Goal: Task Accomplishment & Management: Manage account settings

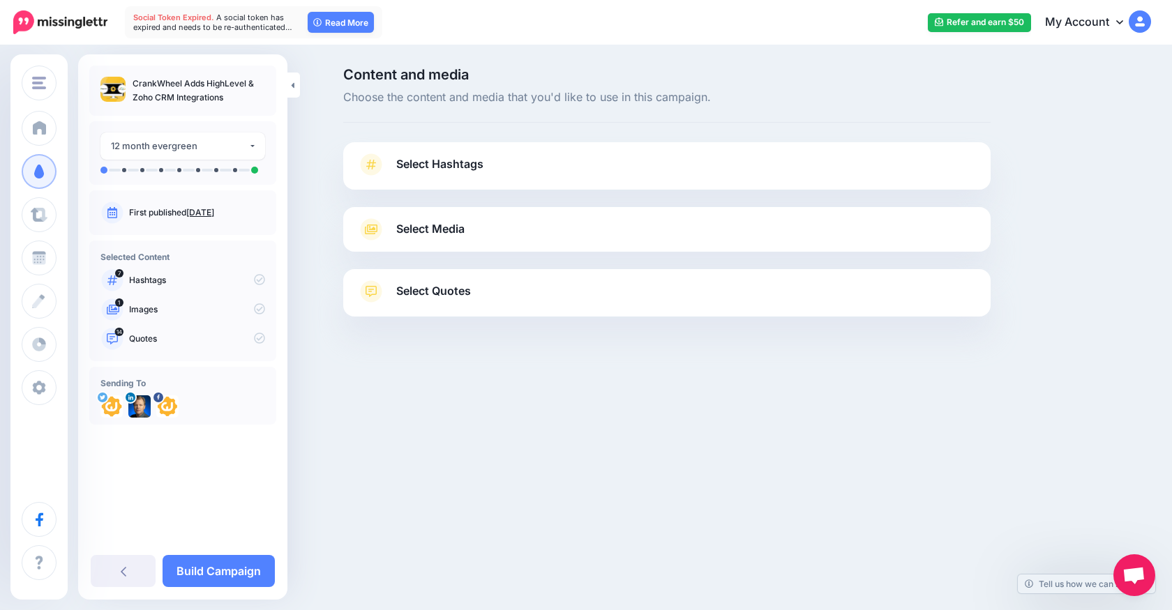
click at [444, 164] on span "Select Hashtags" at bounding box center [439, 164] width 87 height 19
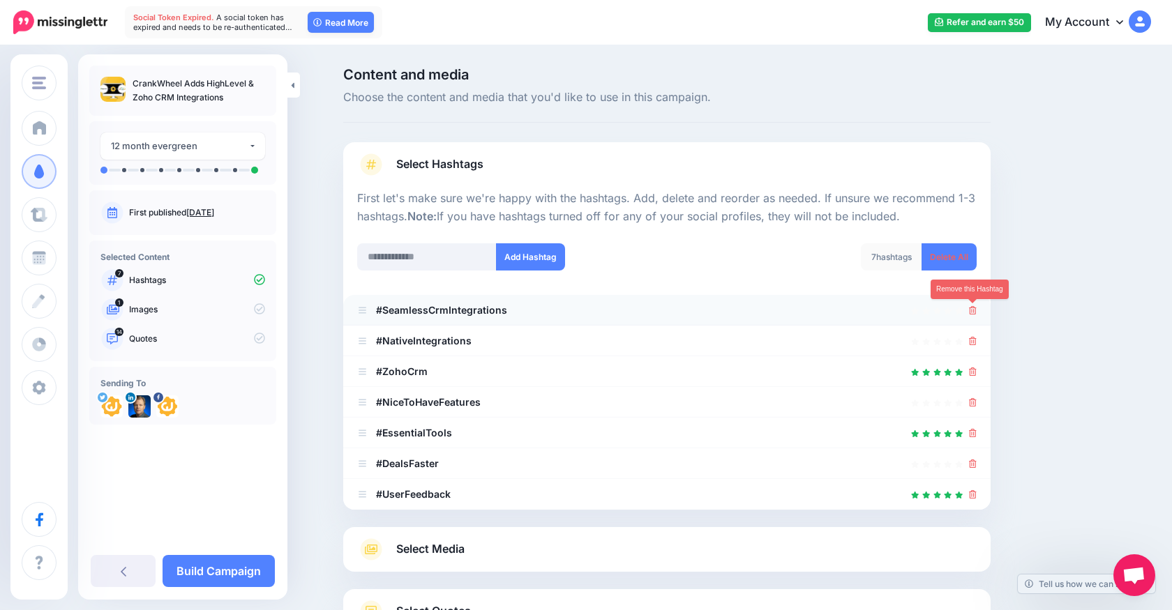
click at [974, 307] on icon at bounding box center [973, 310] width 8 height 8
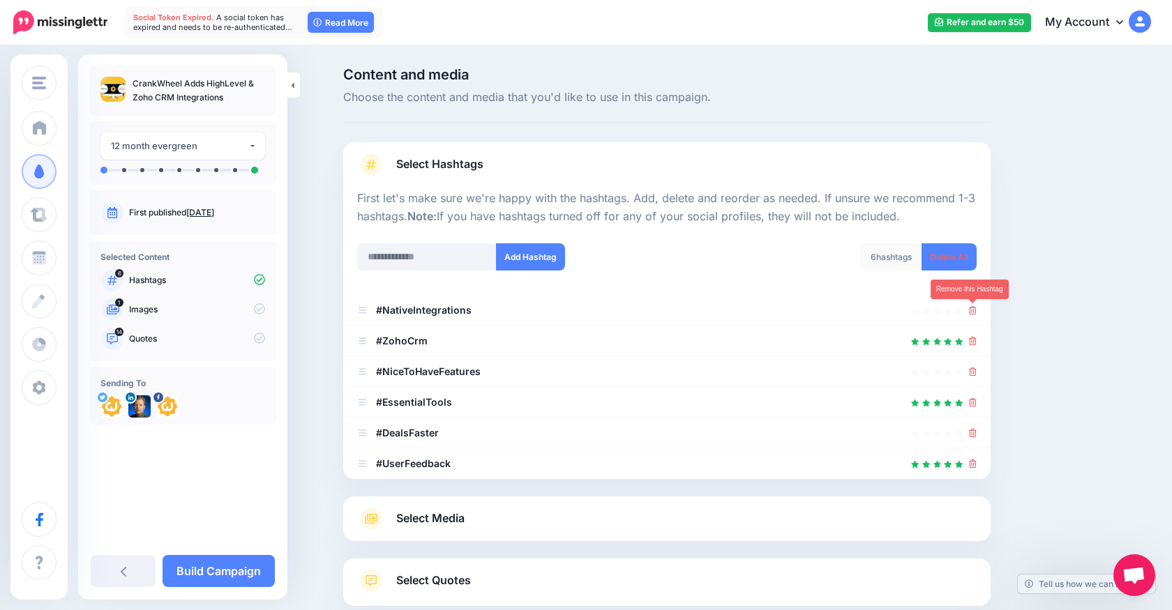
click at [973, 307] on icon at bounding box center [973, 310] width 8 height 8
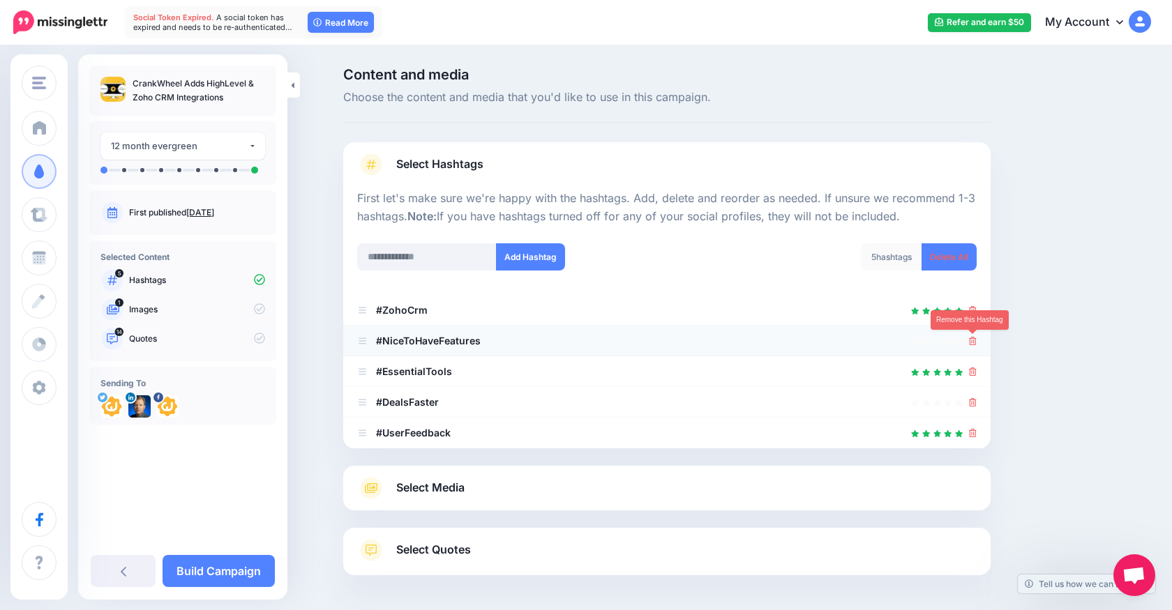
click at [974, 346] on link at bounding box center [973, 341] width 8 height 12
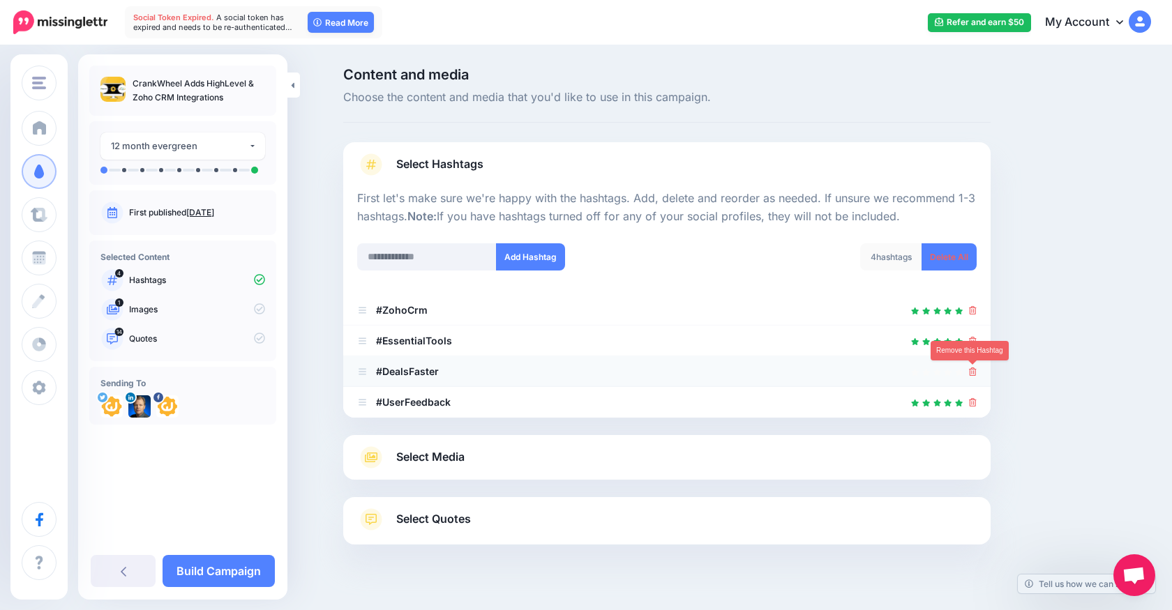
click at [971, 371] on icon at bounding box center [973, 372] width 8 height 8
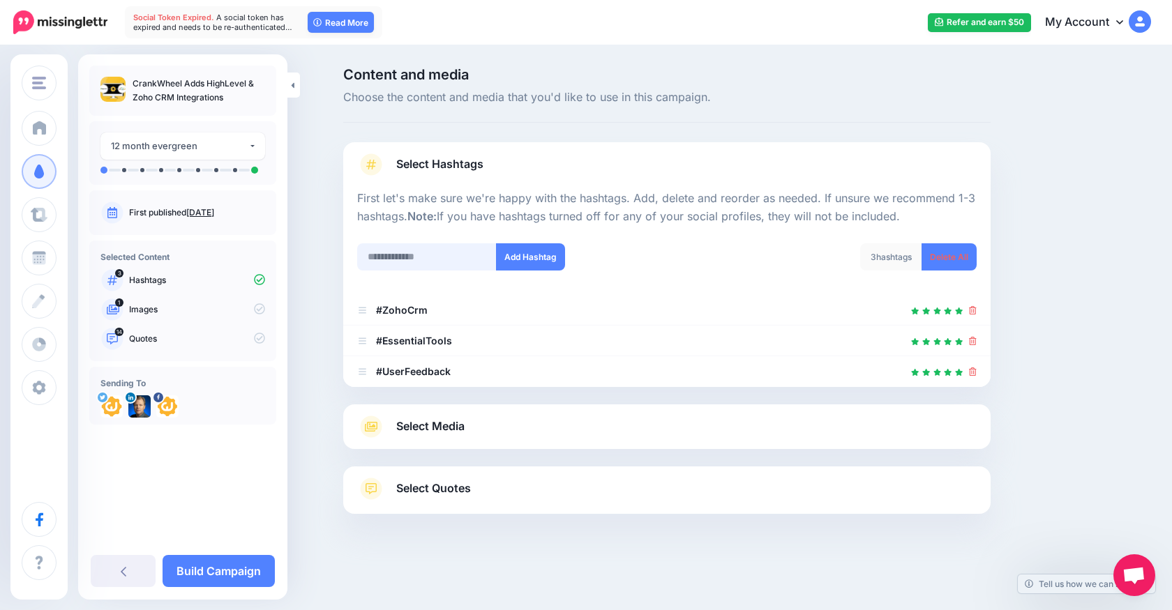
click at [449, 257] on input "text" at bounding box center [427, 256] width 140 height 27
type input "******"
click at [535, 252] on button "Add Hashtag" at bounding box center [530, 256] width 69 height 27
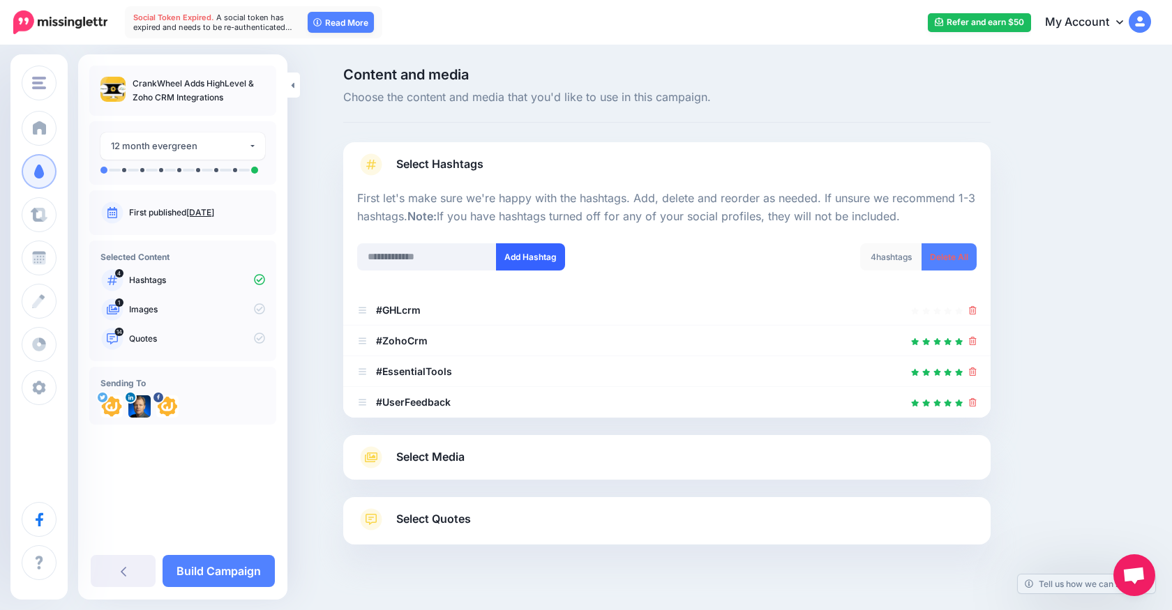
scroll to position [25, 0]
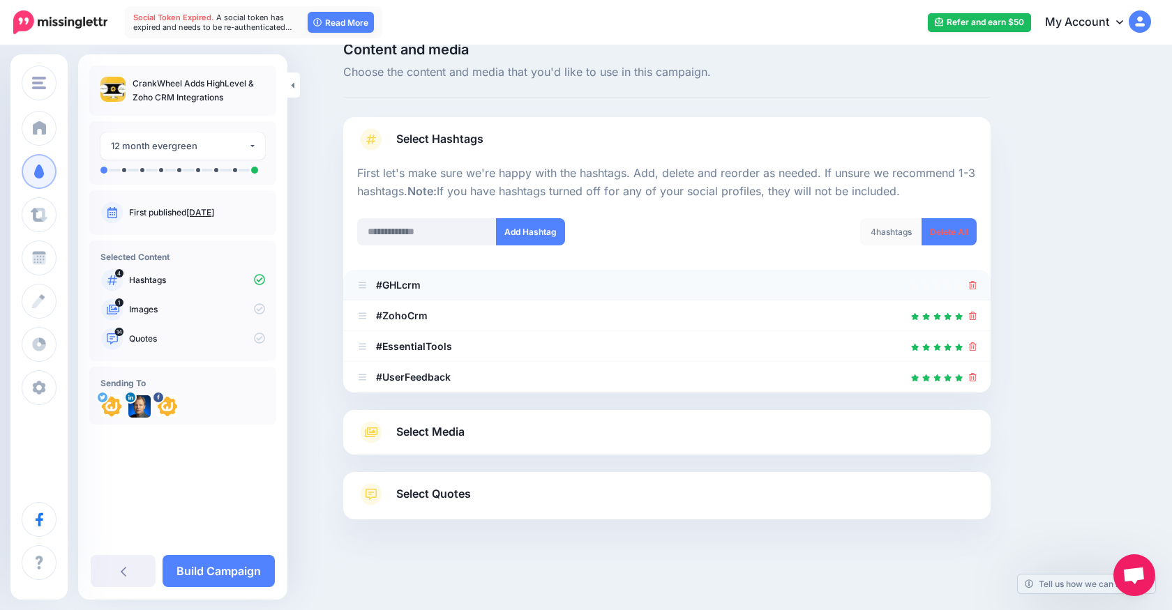
click at [973, 284] on icon at bounding box center [973, 285] width 8 height 8
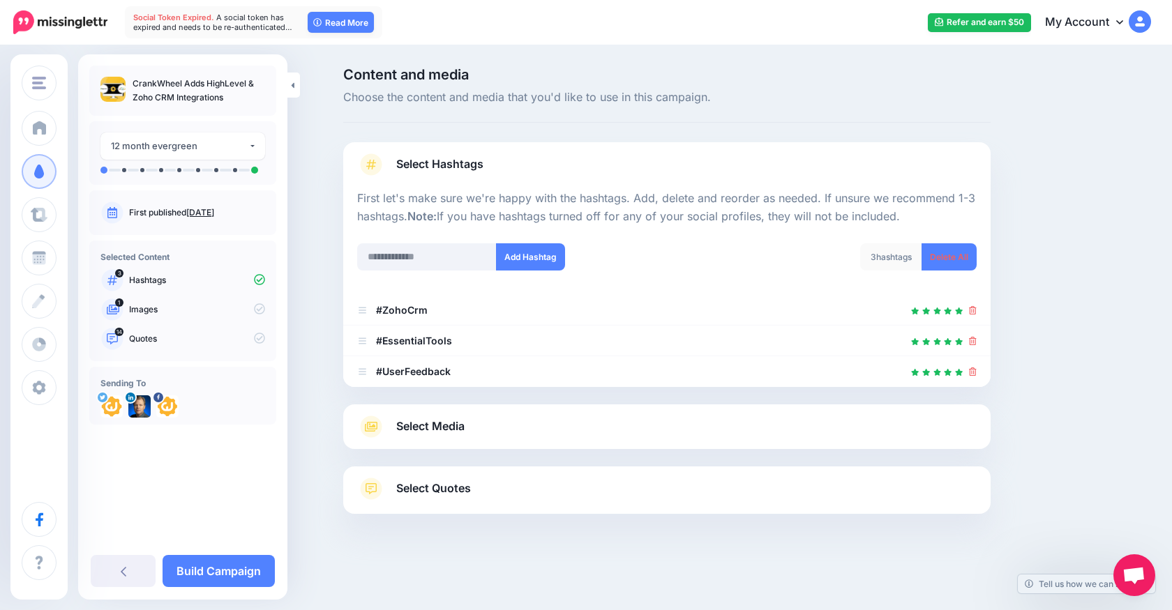
scroll to position [0, 0]
click at [410, 259] on input "text" at bounding box center [427, 256] width 140 height 27
type input "**********"
click at [523, 251] on button "Add Hashtag" at bounding box center [530, 256] width 69 height 27
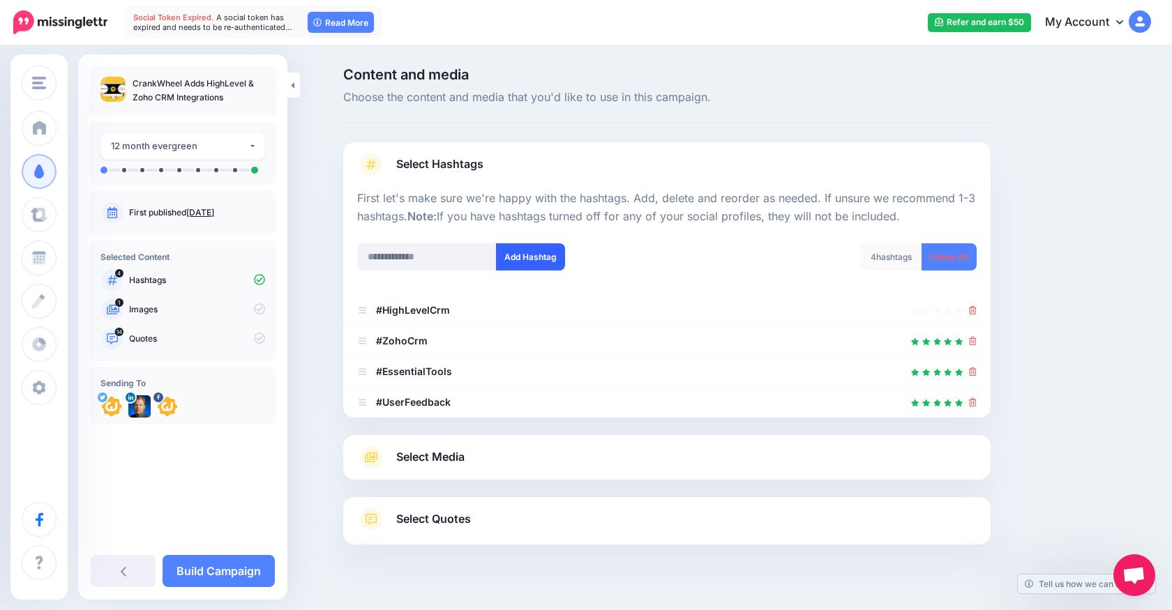
scroll to position [25, 0]
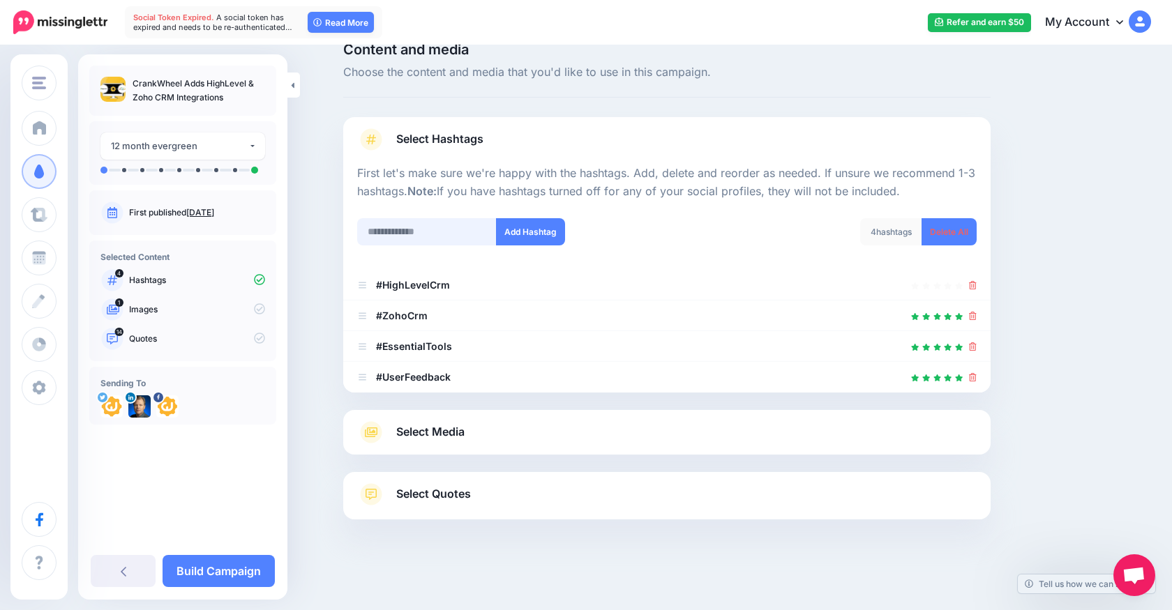
click at [432, 239] on input "text" at bounding box center [427, 231] width 140 height 27
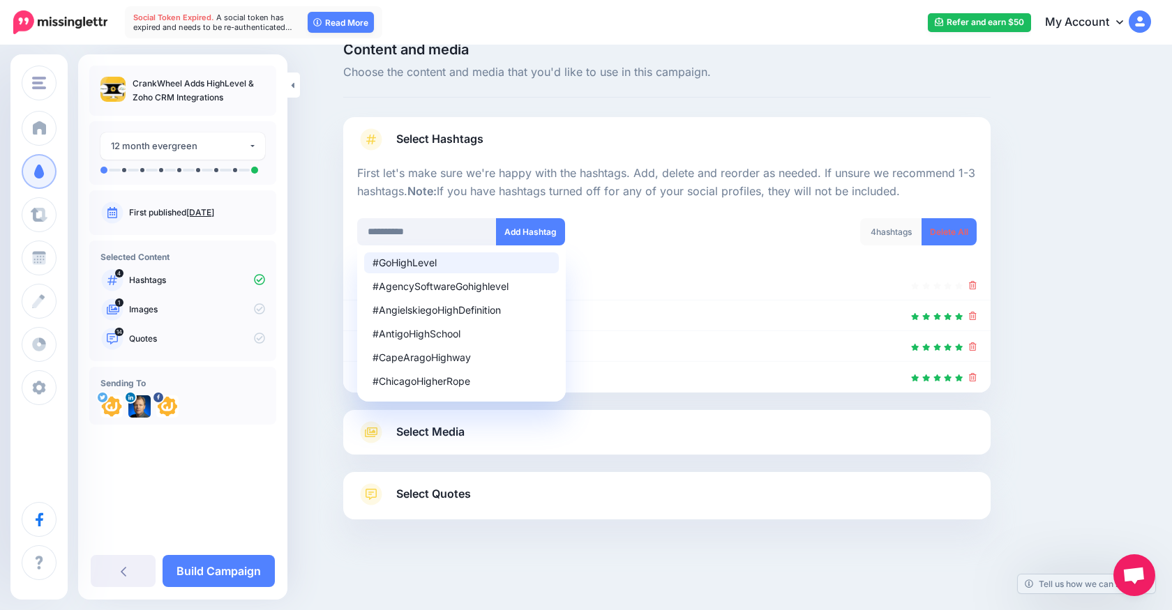
click at [417, 267] on div "#GoHighLevel" at bounding box center [461, 263] width 178 height 10
type input "**********"
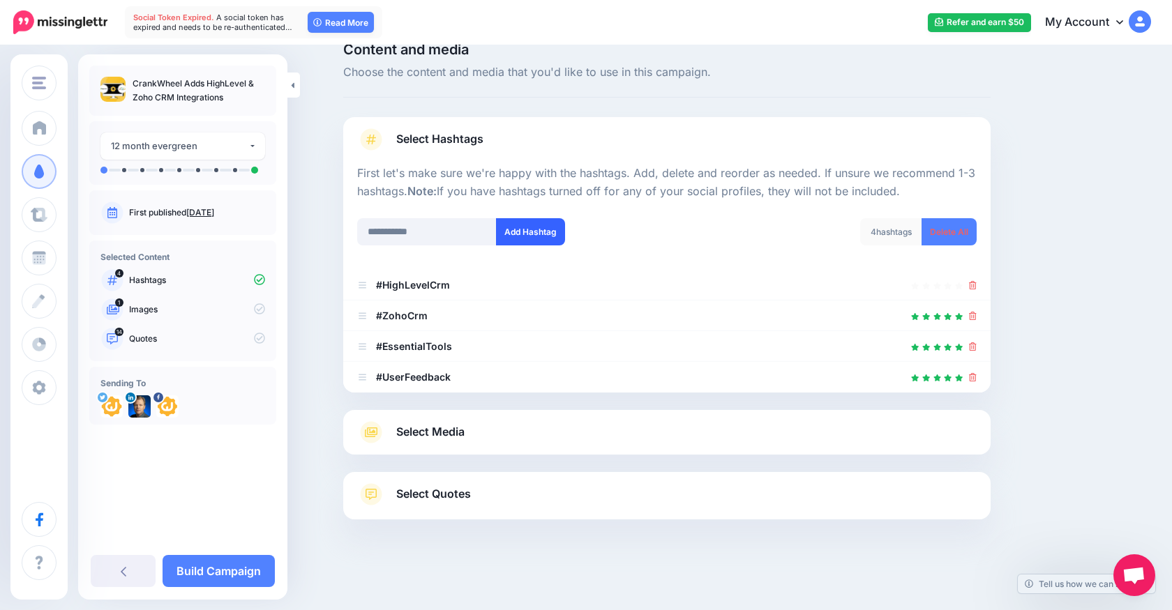
click at [539, 228] on button "Add Hashtag" at bounding box center [530, 231] width 69 height 27
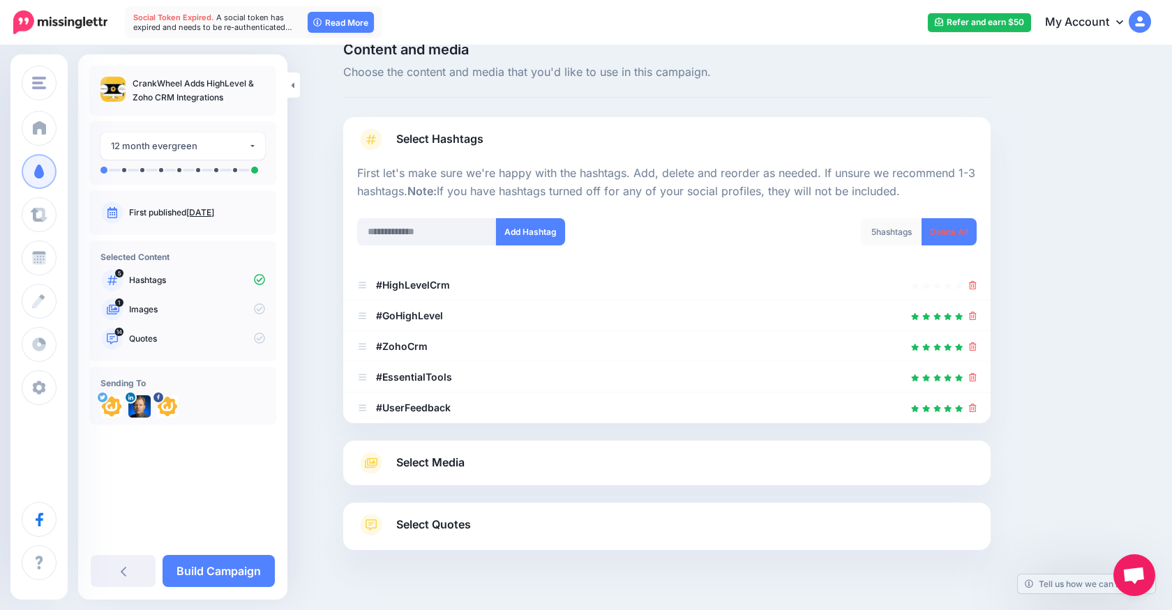
scroll to position [56, 0]
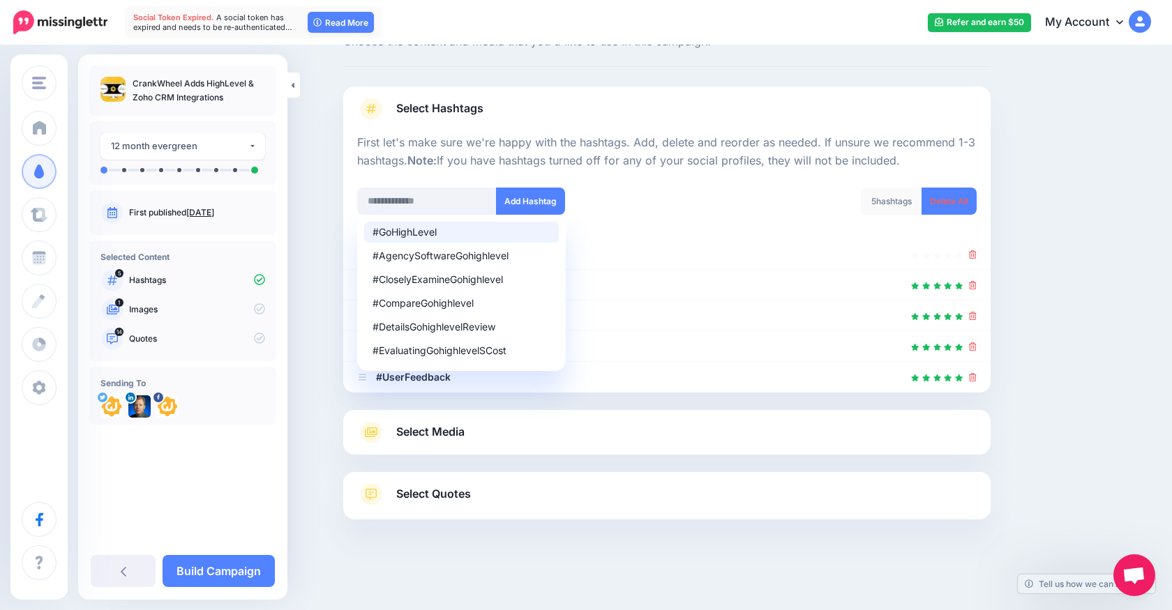
click at [1032, 236] on div "Content and media Choose the content and media that you'd like to use in this c…" at bounding box center [734, 301] width 802 height 578
click at [442, 193] on input "text" at bounding box center [427, 201] width 140 height 27
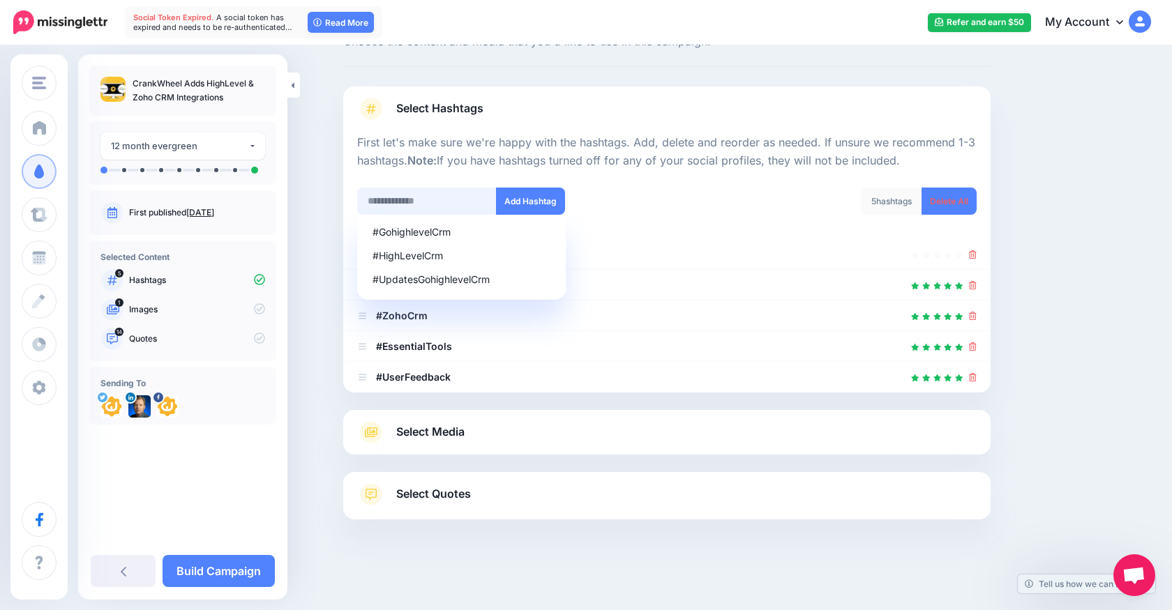
click at [442, 193] on input "text" at bounding box center [427, 201] width 140 height 27
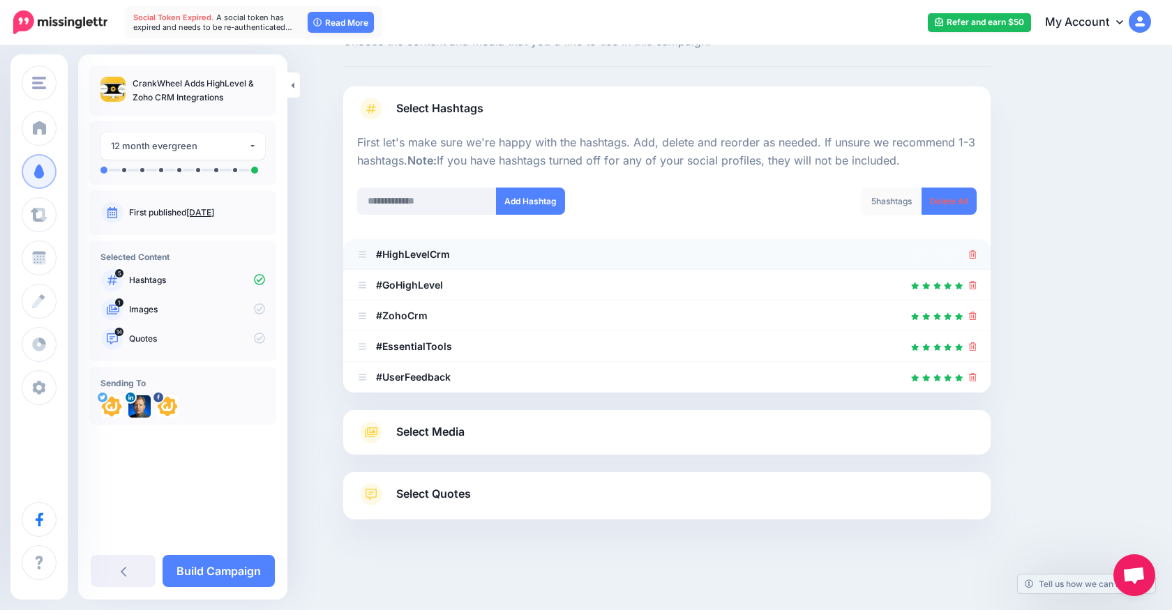
click at [975, 257] on icon at bounding box center [973, 254] width 8 height 8
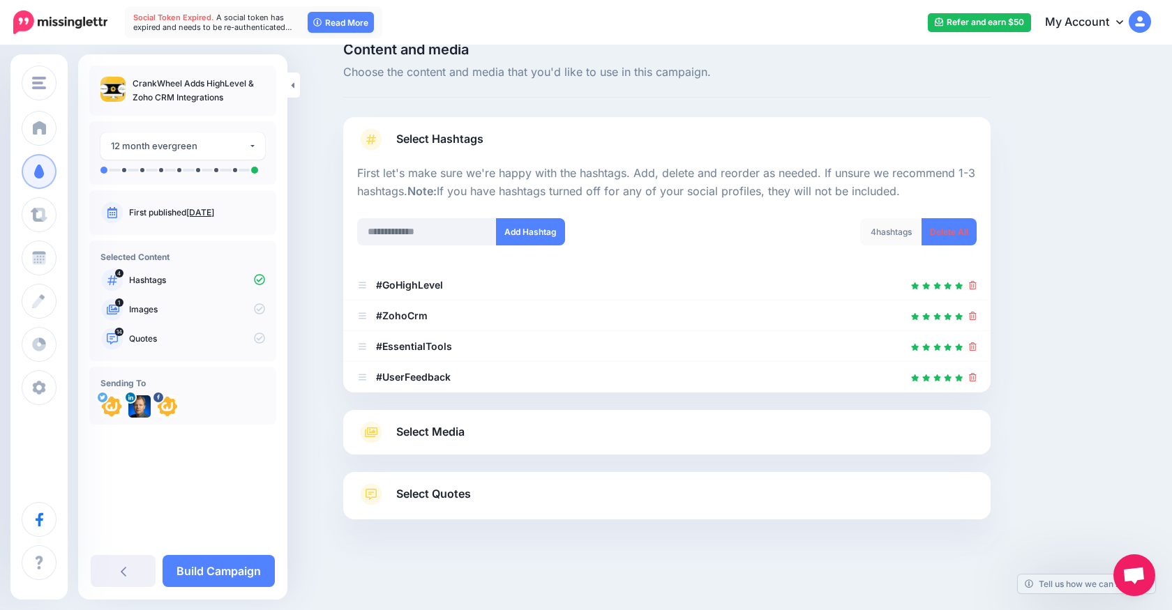
click at [421, 430] on span "Select Media" at bounding box center [430, 432] width 68 height 19
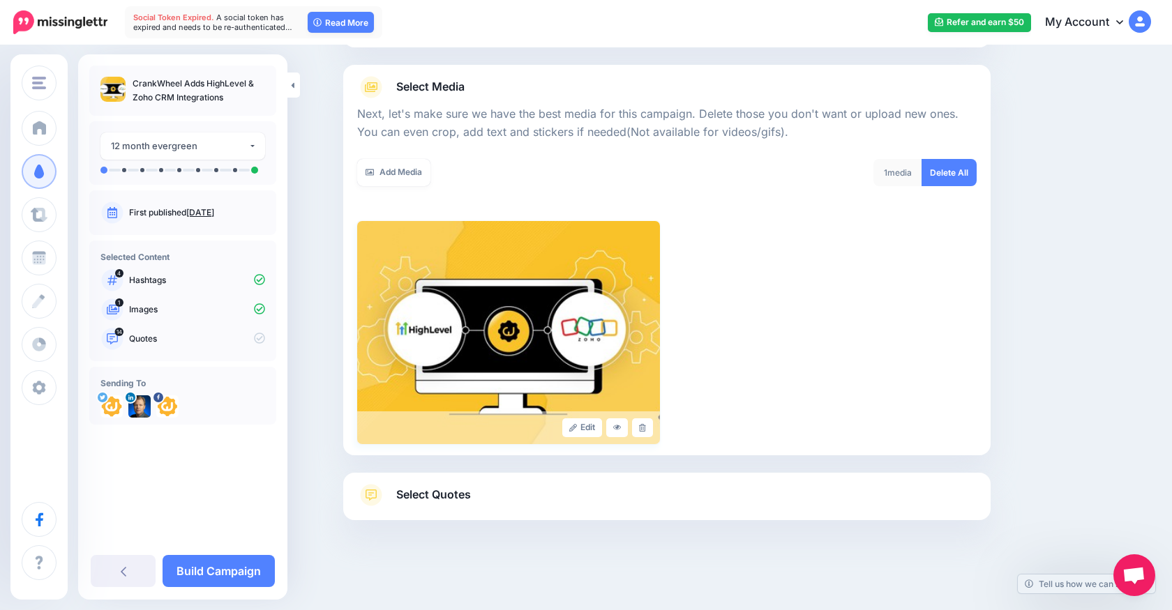
scroll to position [143, 0]
click at [415, 484] on link "Select Quotes" at bounding box center [666, 501] width 619 height 36
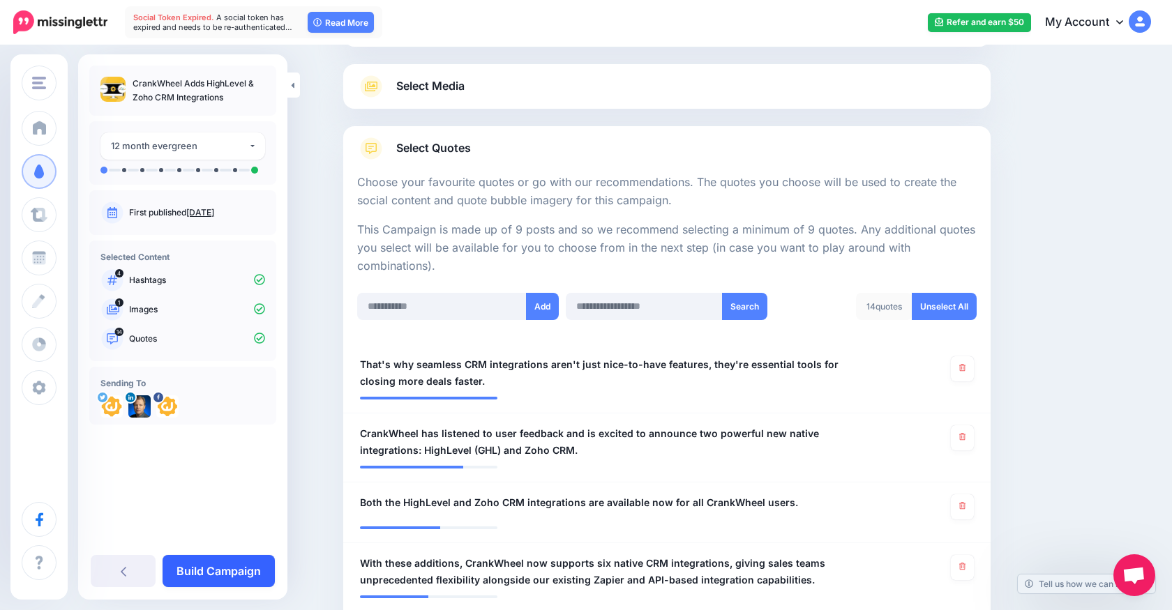
click at [219, 569] on link "Build Campaign" at bounding box center [219, 571] width 112 height 32
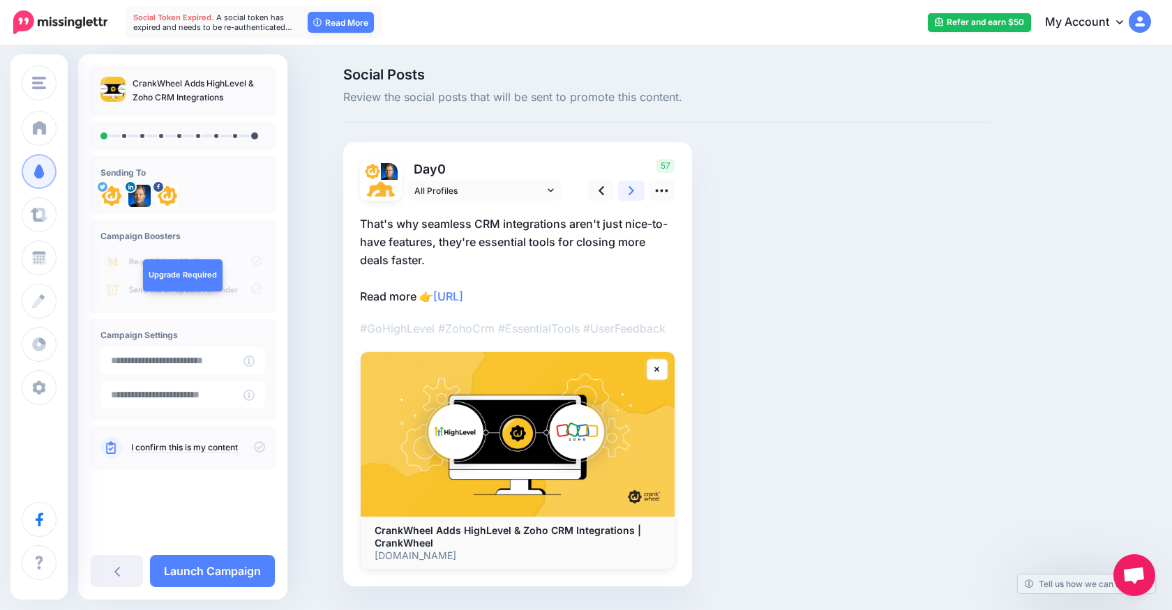
click at [634, 190] on link at bounding box center [631, 191] width 27 height 20
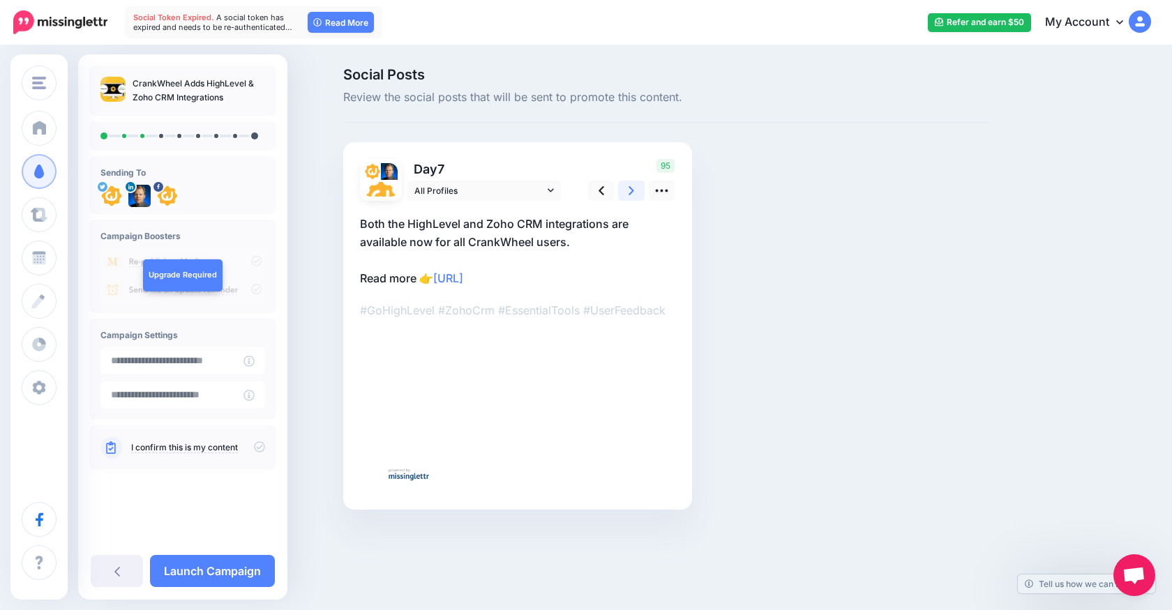
click at [634, 190] on link at bounding box center [631, 191] width 27 height 20
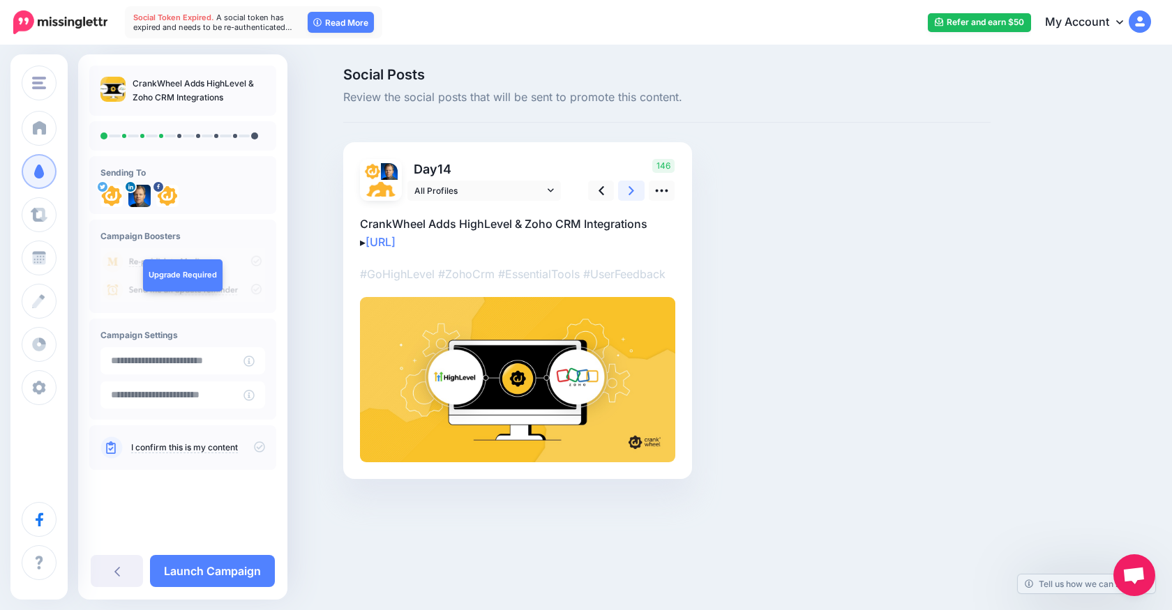
click at [634, 190] on link at bounding box center [631, 191] width 27 height 20
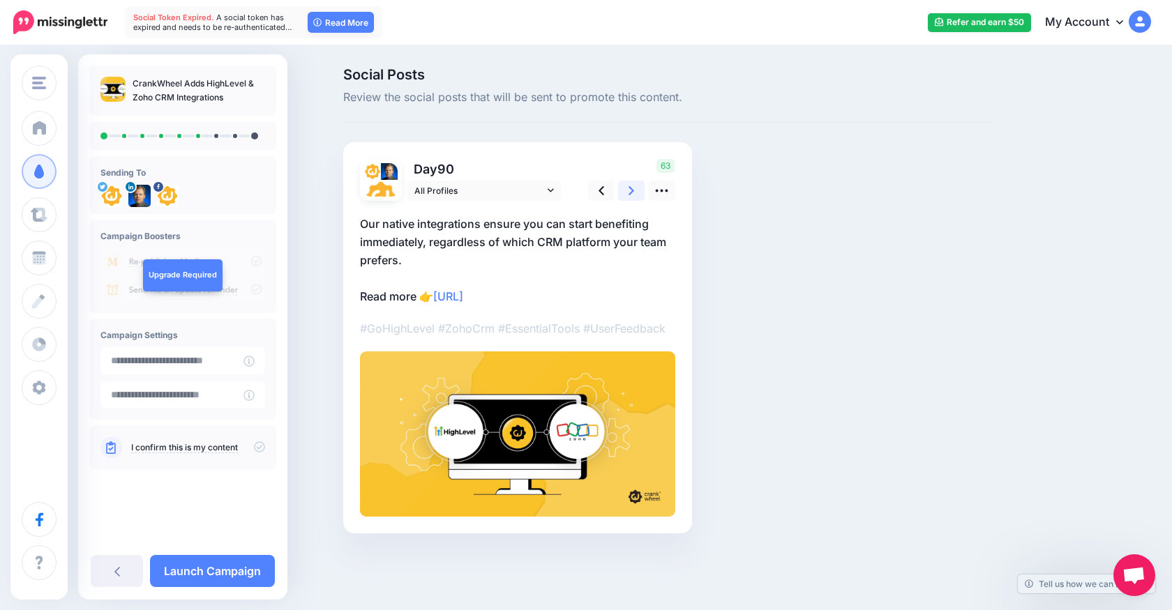
click at [634, 190] on link at bounding box center [631, 191] width 27 height 20
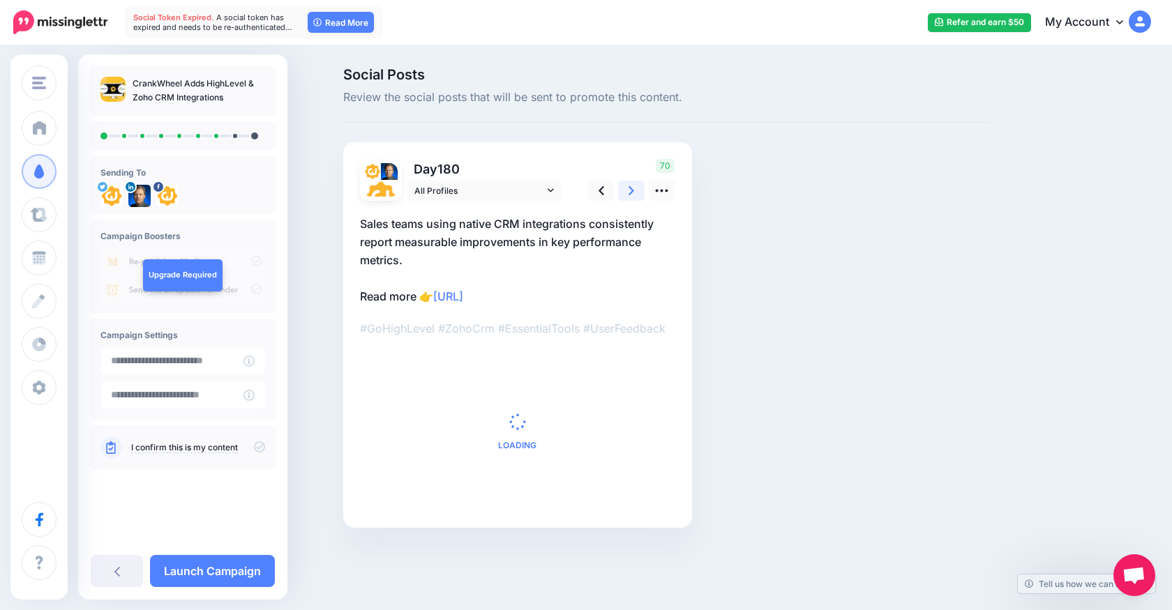
click at [634, 190] on link at bounding box center [631, 191] width 27 height 20
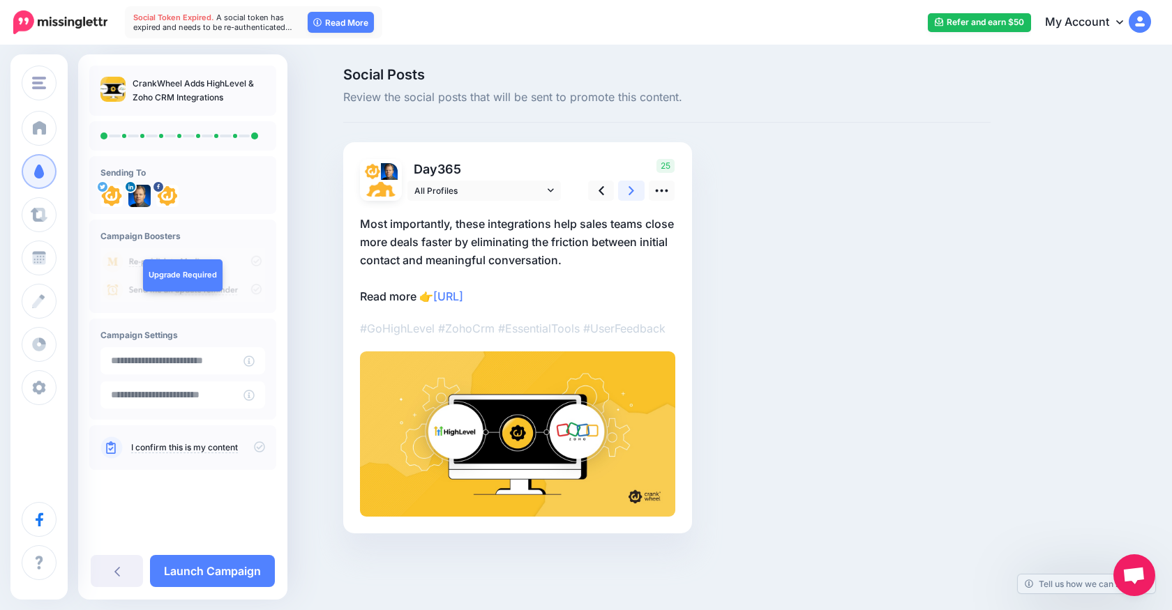
click at [634, 190] on link at bounding box center [631, 191] width 27 height 20
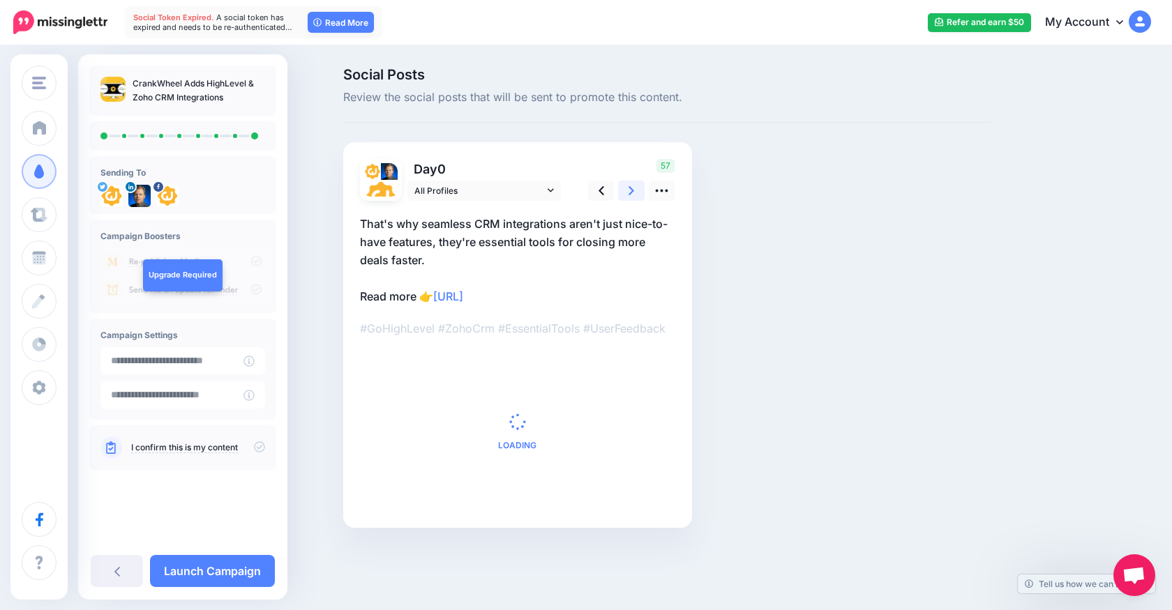
click at [634, 190] on link at bounding box center [631, 191] width 27 height 20
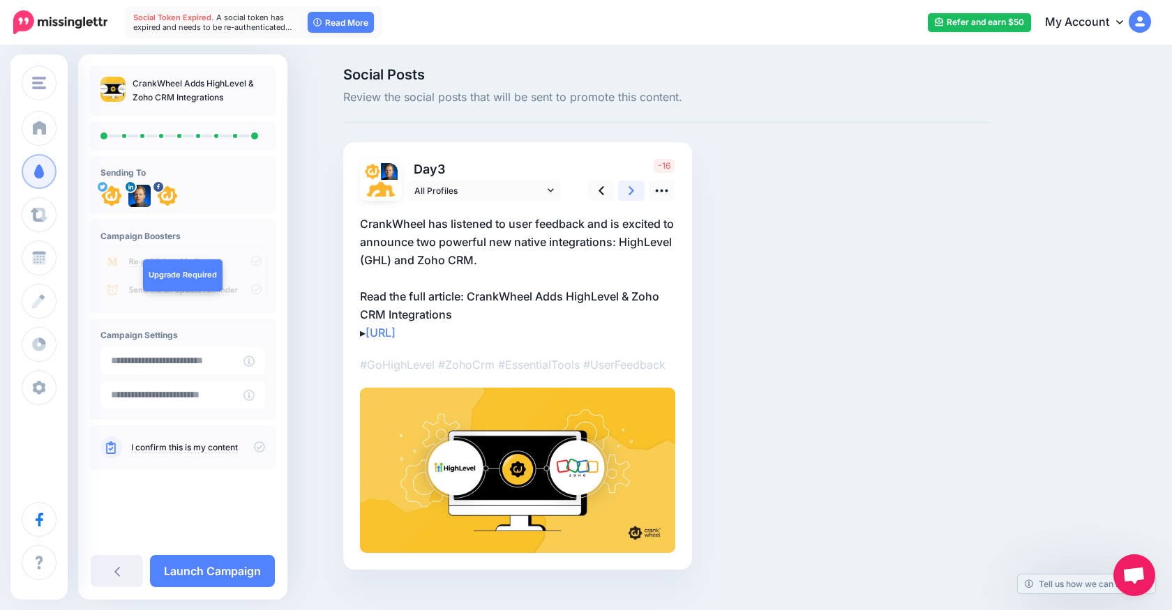
click at [634, 190] on link at bounding box center [631, 191] width 27 height 20
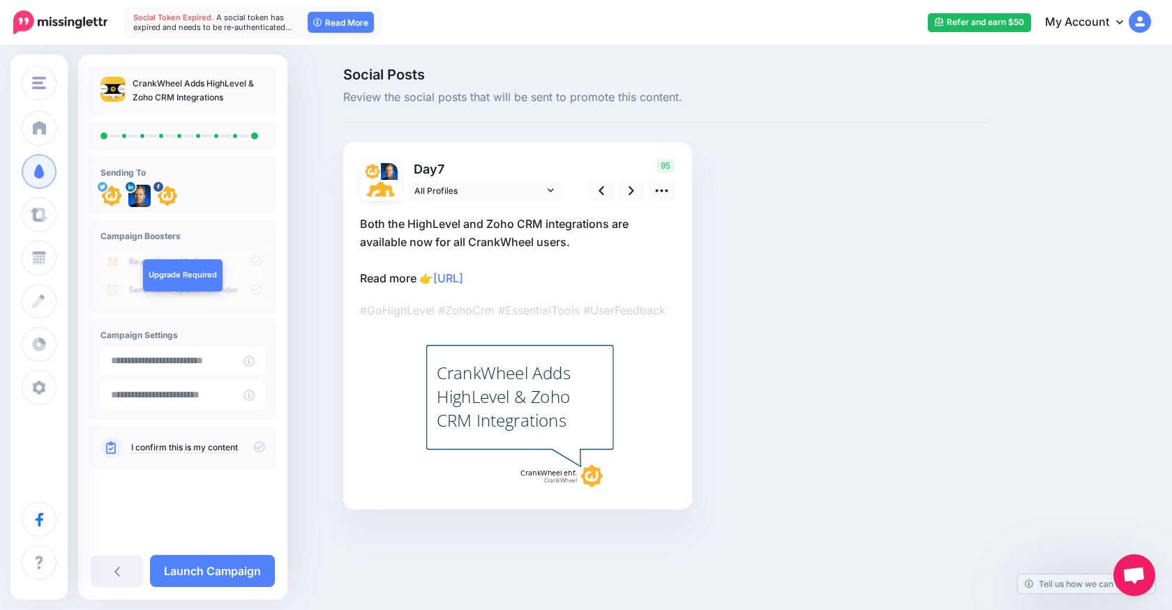
drag, startPoint x: 361, startPoint y: 280, endPoint x: 555, endPoint y: 285, distance: 194.7
click at [556, 285] on p "Both the HighLevel and Zoho CRM integrations are available now for all CrankWhe…" at bounding box center [517, 251] width 315 height 73
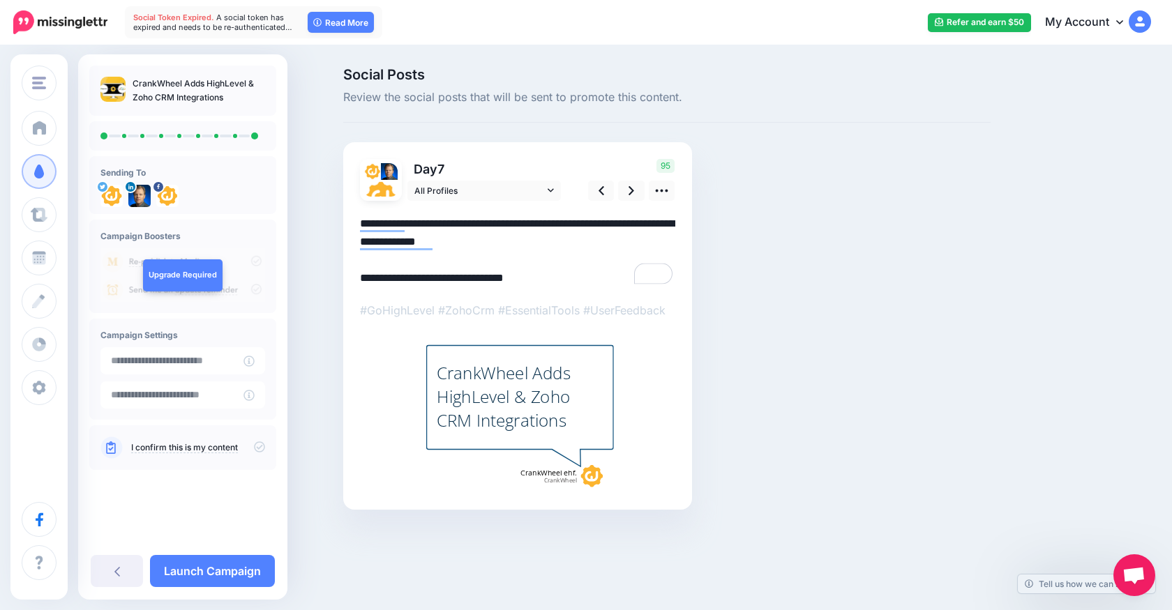
click at [349, 276] on div "Social Posts Review the social posts that will be sent to promote this content.…" at bounding box center [667, 310] width 668 height 484
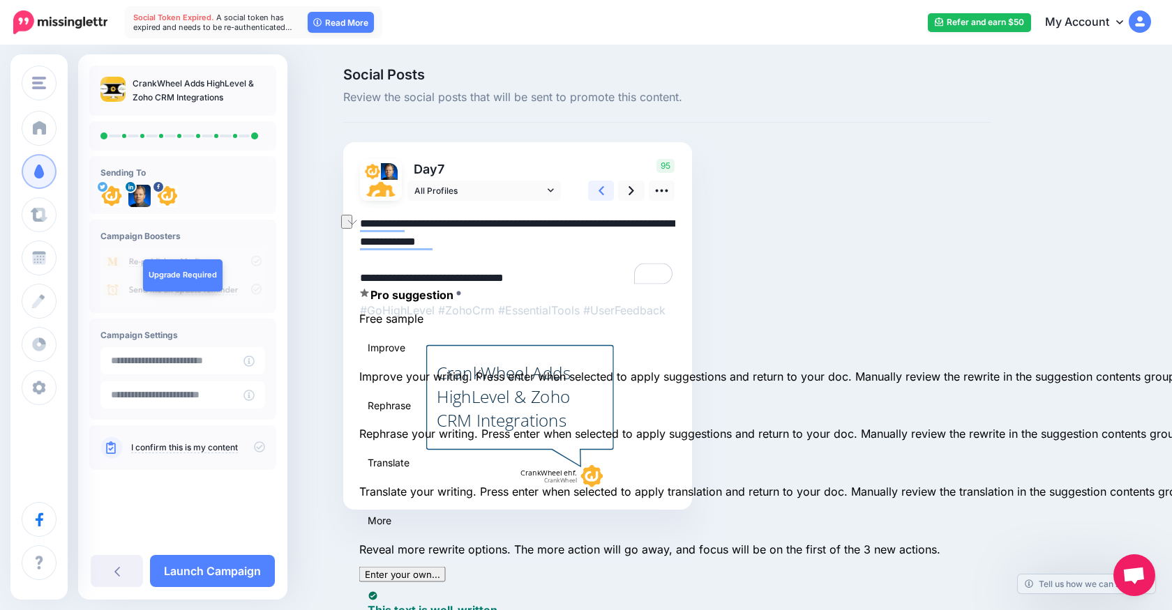
click at [602, 189] on icon at bounding box center [602, 190] width 6 height 15
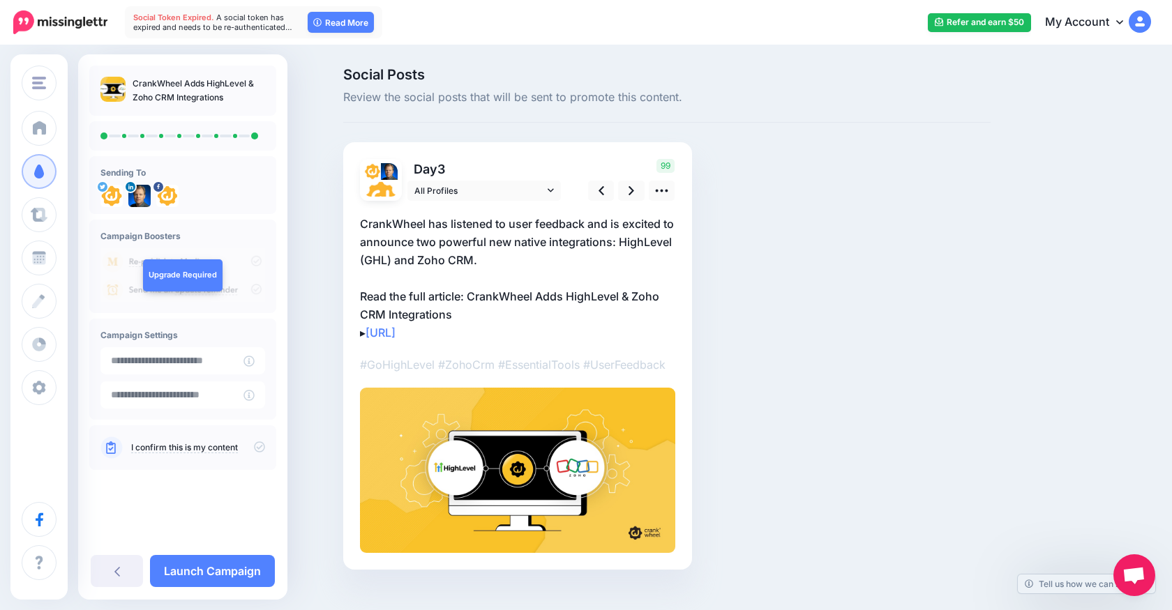
click at [357, 331] on div "Day 3 All Profiles" at bounding box center [517, 356] width 349 height 428
click at [460, 307] on p "CrankWheel has listened to user feedback and is excited to announce two powerfu…" at bounding box center [517, 278] width 315 height 127
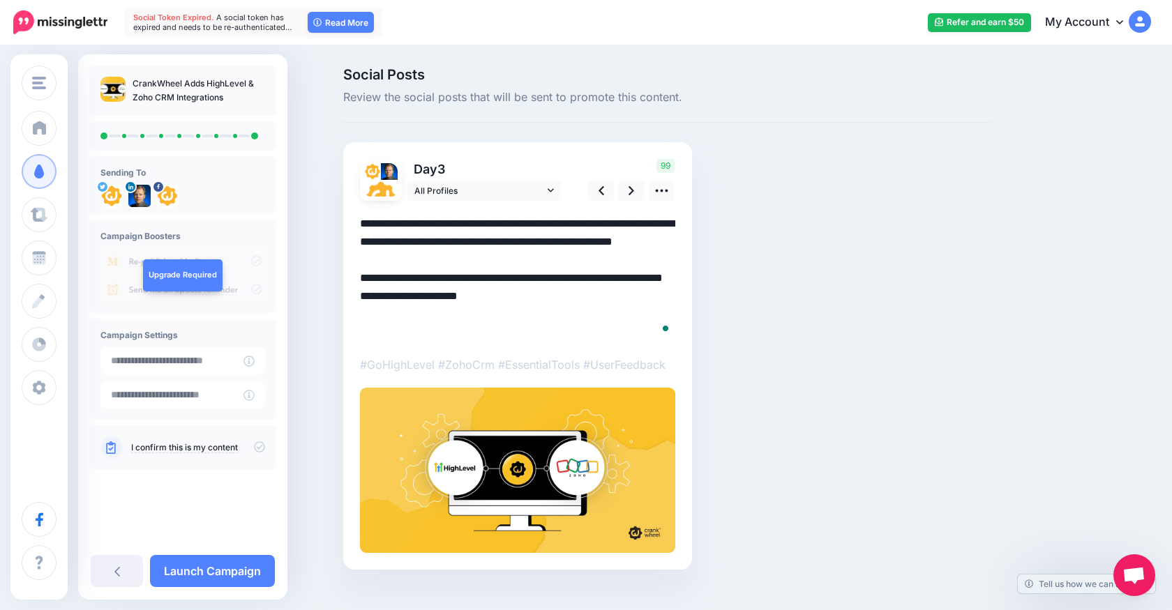
click at [465, 311] on textarea "**********" at bounding box center [517, 278] width 315 height 127
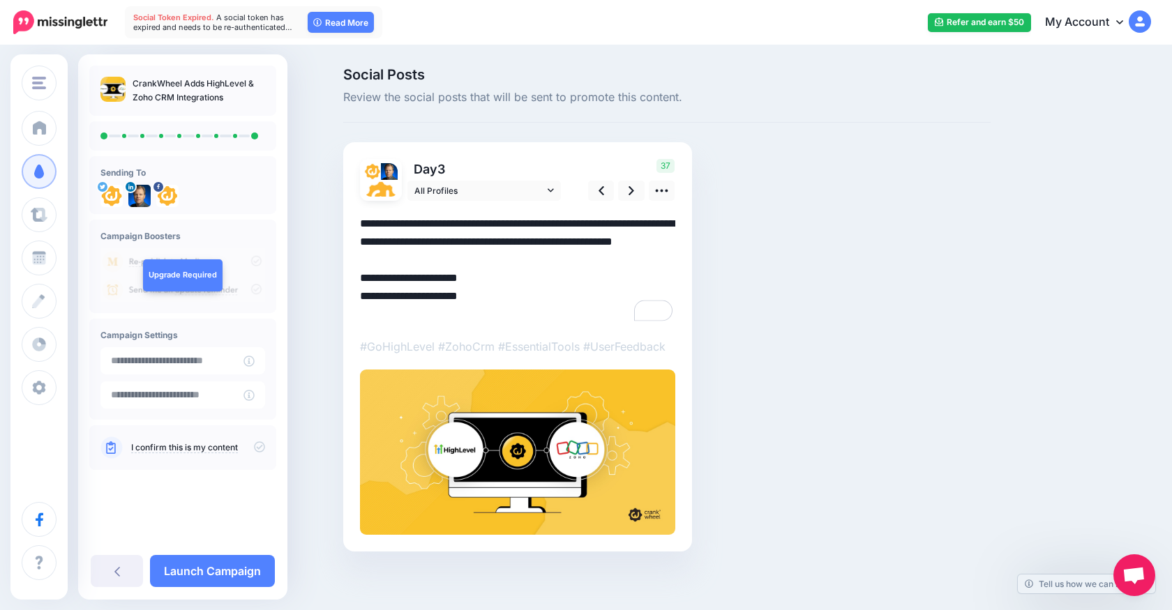
click at [363, 311] on textarea "**********" at bounding box center [517, 269] width 315 height 109
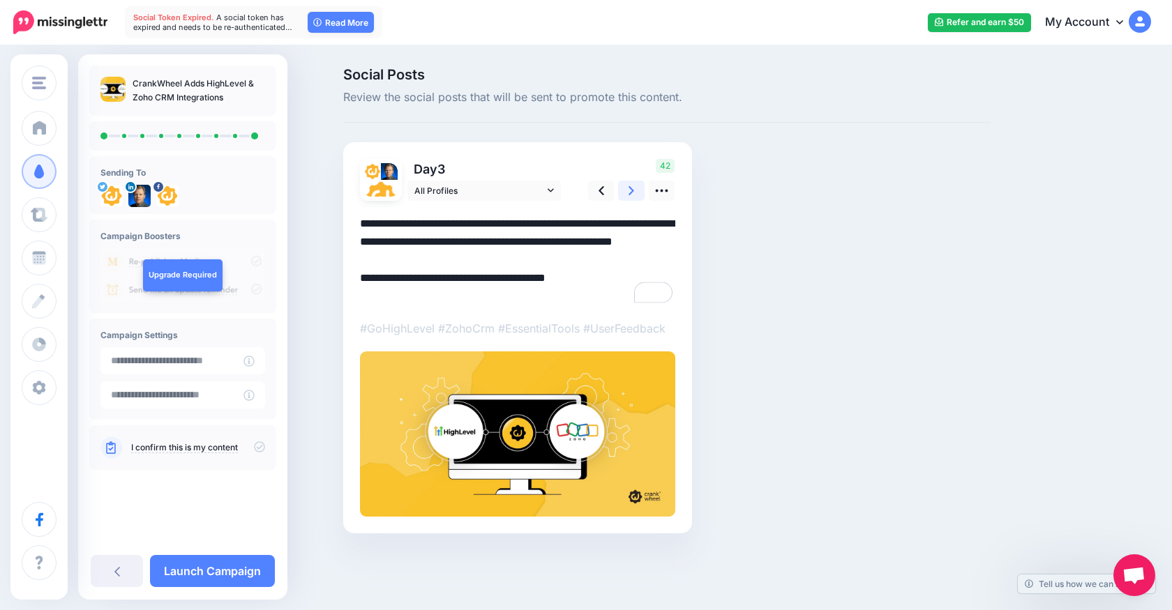
type textarea "**********"
click at [635, 192] on link at bounding box center [631, 191] width 27 height 20
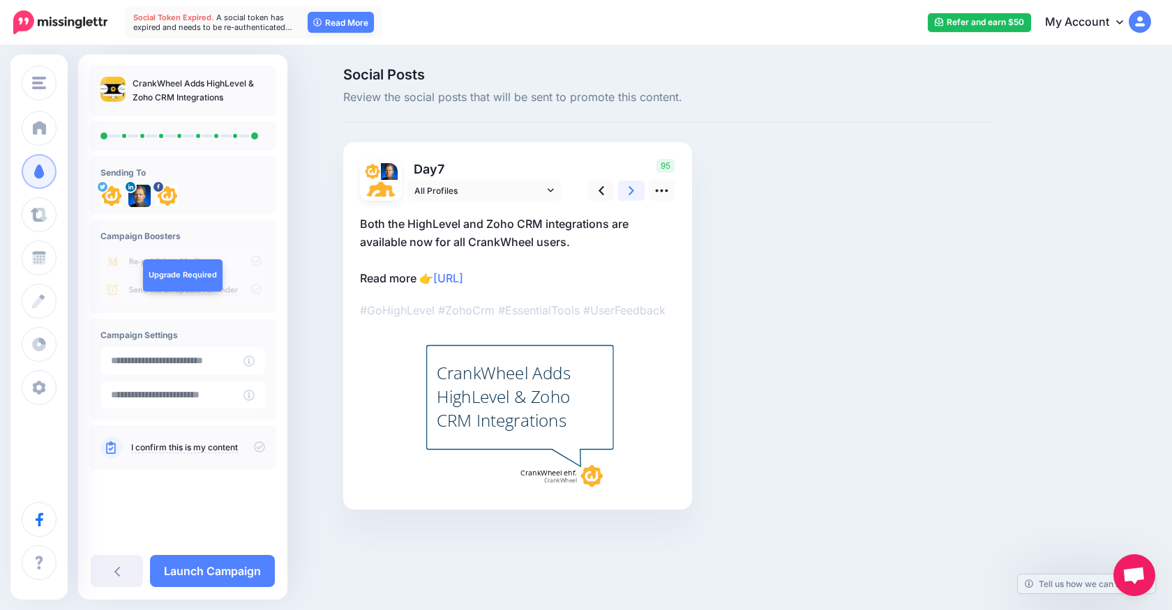
click at [635, 192] on link at bounding box center [631, 191] width 27 height 20
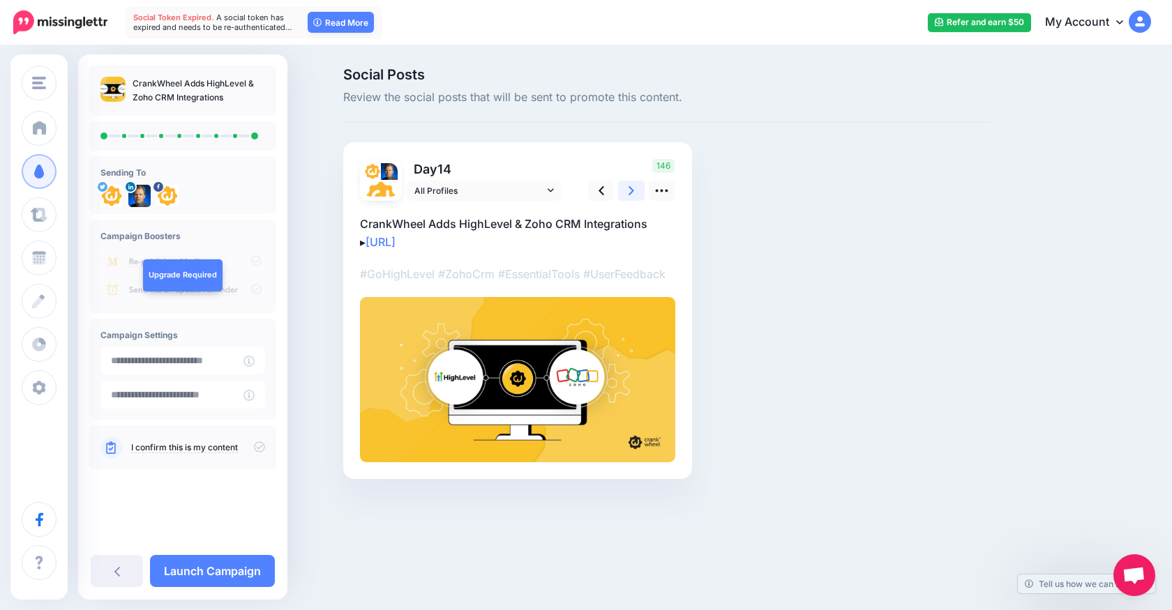
click at [635, 192] on link at bounding box center [631, 191] width 27 height 20
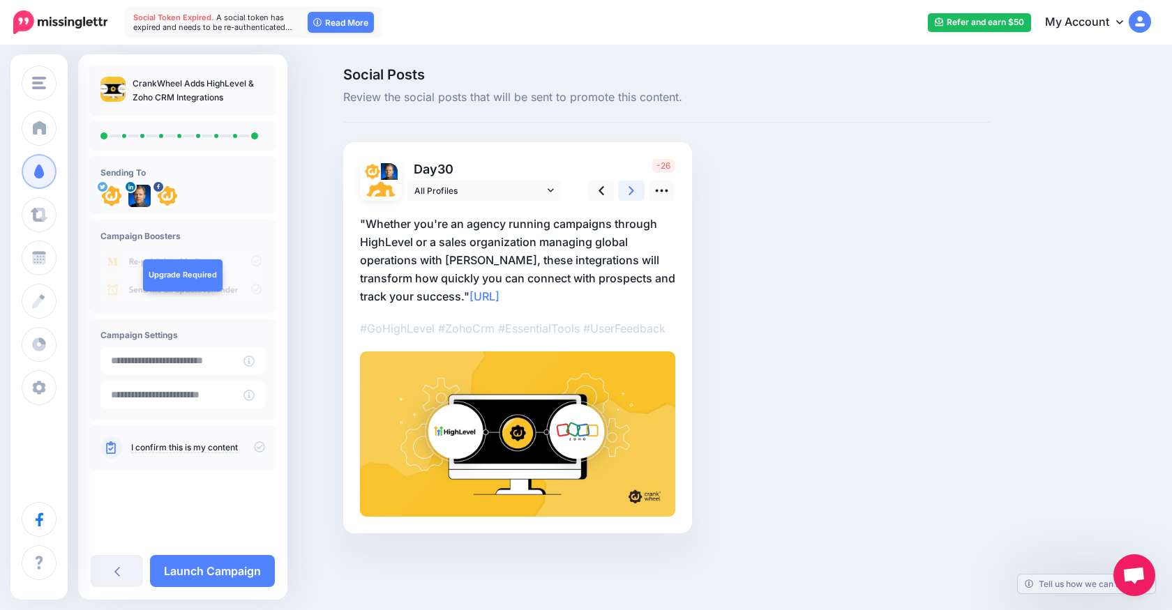
click at [635, 192] on link at bounding box center [631, 191] width 27 height 20
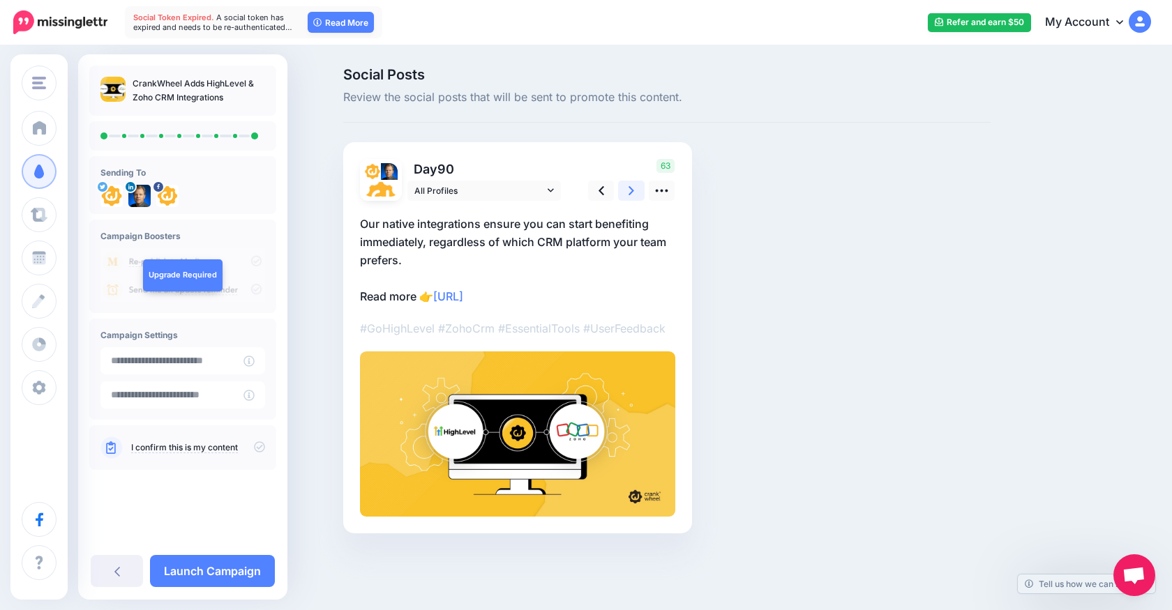
click at [635, 192] on link at bounding box center [631, 191] width 27 height 20
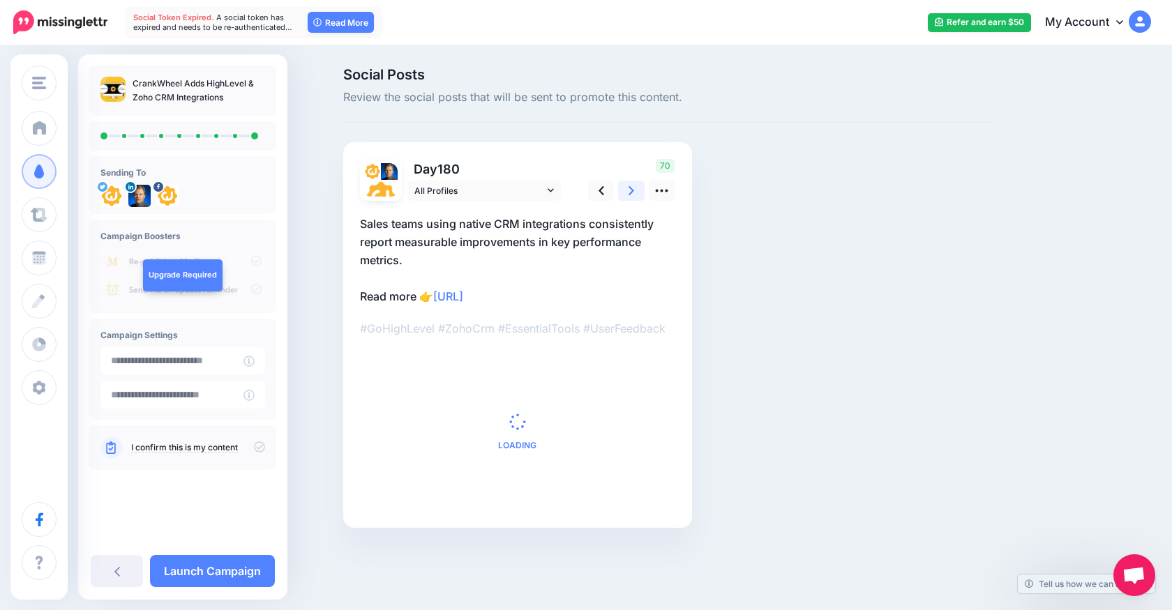
click at [635, 192] on link at bounding box center [631, 191] width 27 height 20
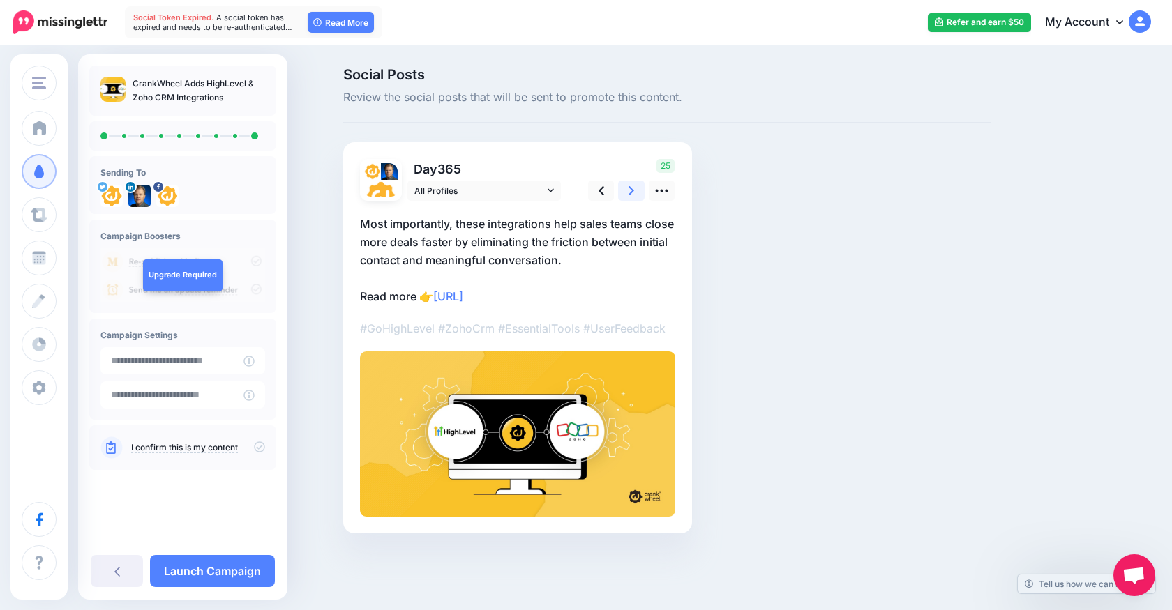
click at [635, 192] on link at bounding box center [631, 191] width 27 height 20
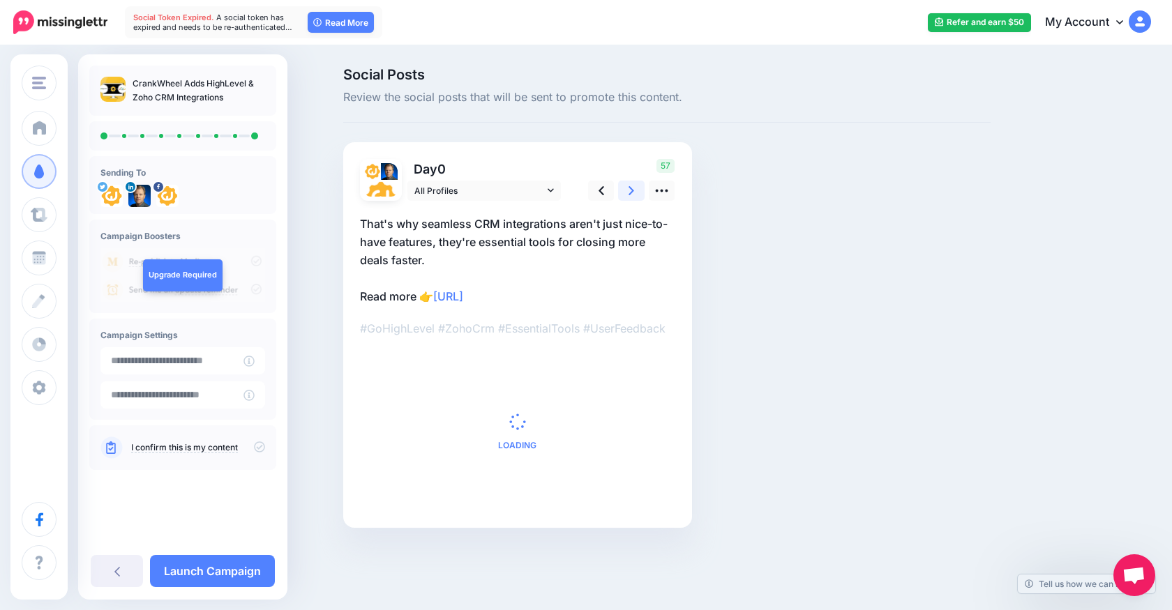
click at [635, 192] on link at bounding box center [631, 191] width 27 height 20
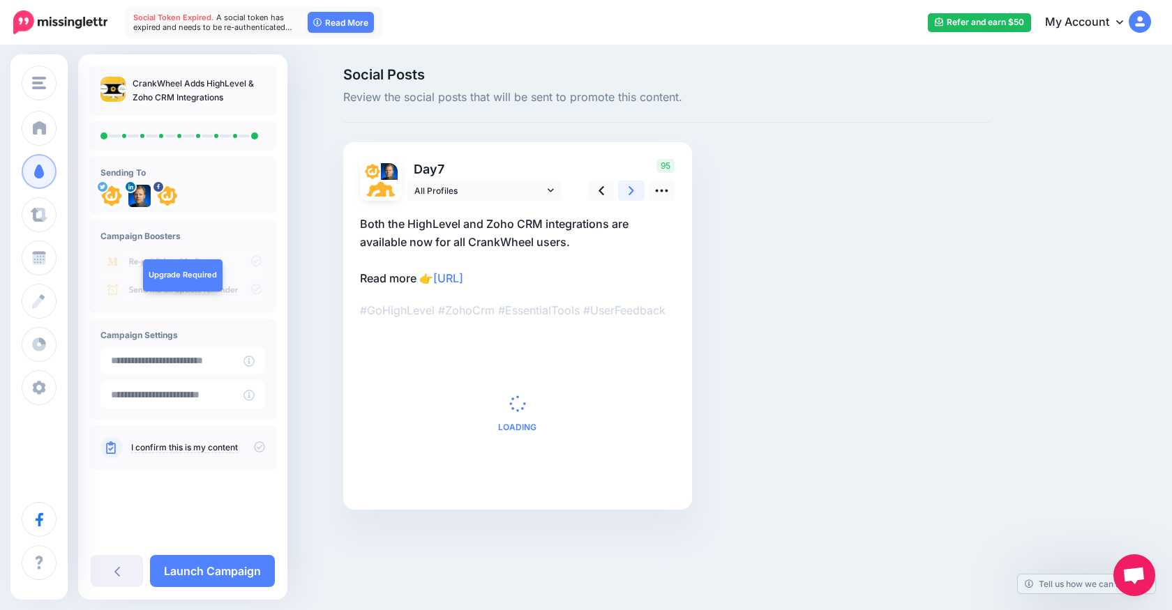
click at [635, 192] on link at bounding box center [631, 191] width 27 height 20
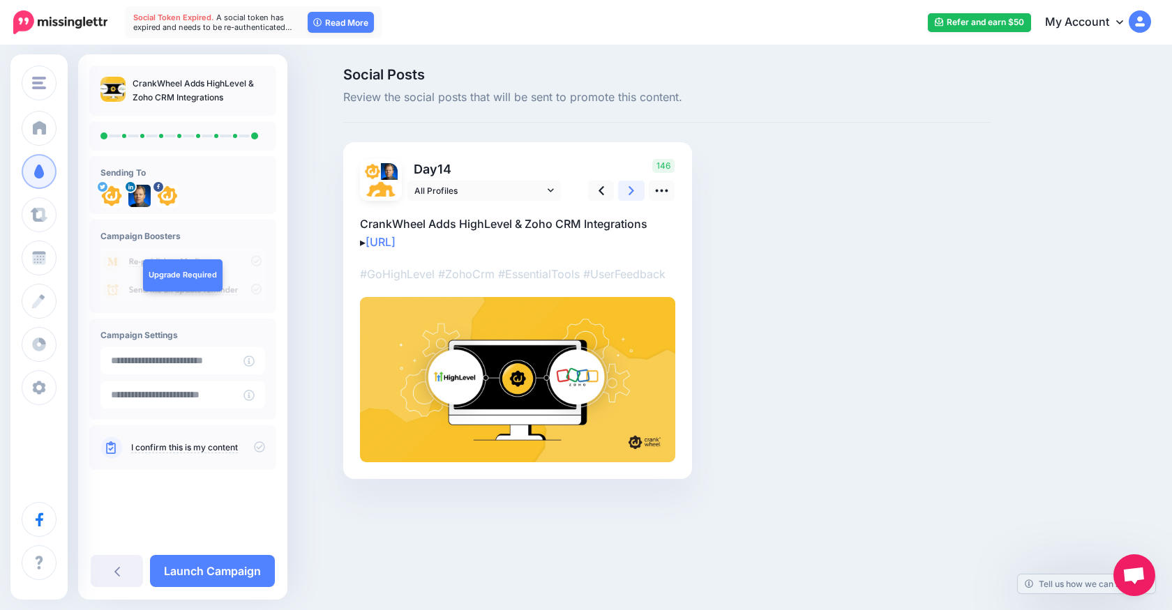
click at [635, 192] on link at bounding box center [631, 191] width 27 height 20
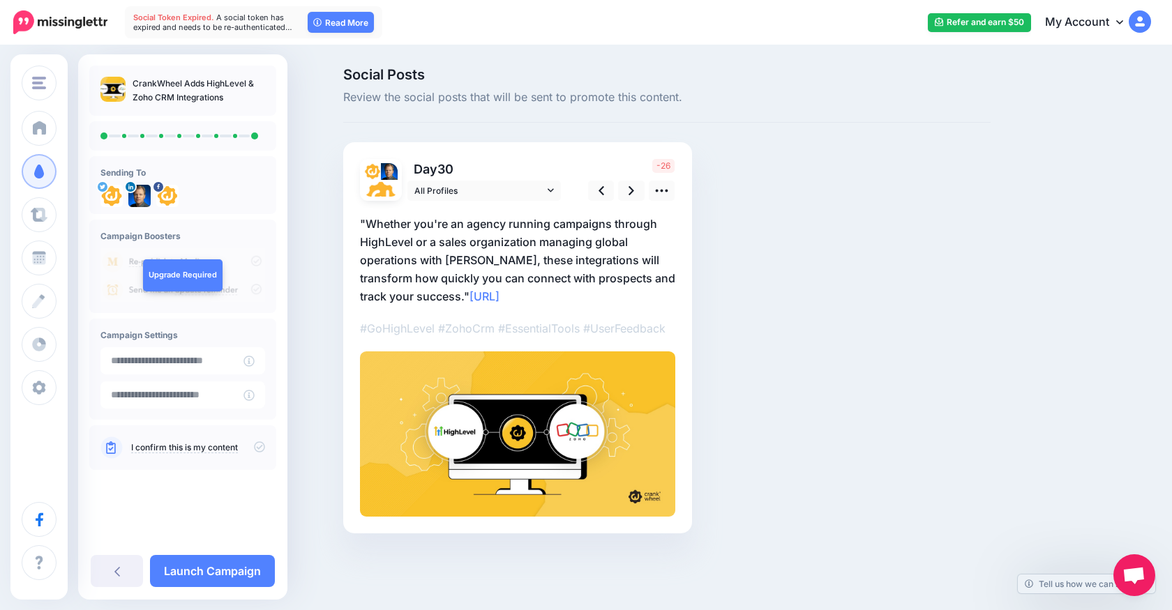
click at [262, 446] on icon at bounding box center [259, 447] width 11 height 11
click at [215, 566] on link "Launch Campaign" at bounding box center [212, 571] width 125 height 32
